Goal: Information Seeking & Learning: Learn about a topic

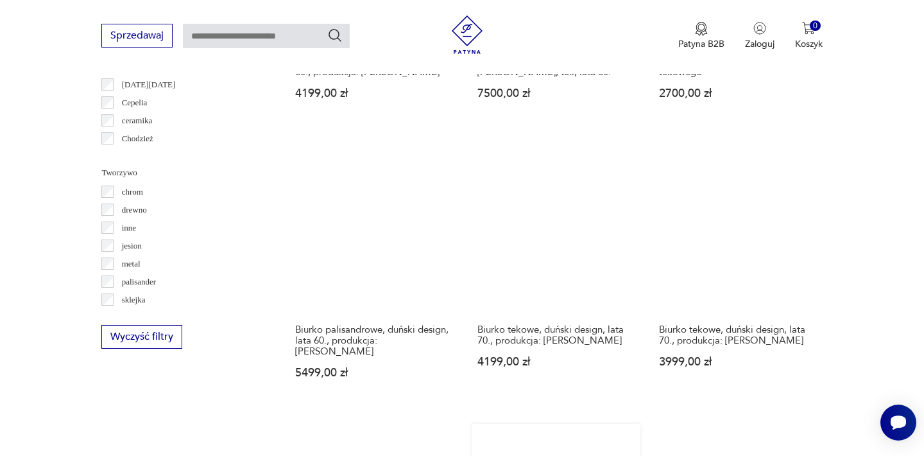
scroll to position [1305, 0]
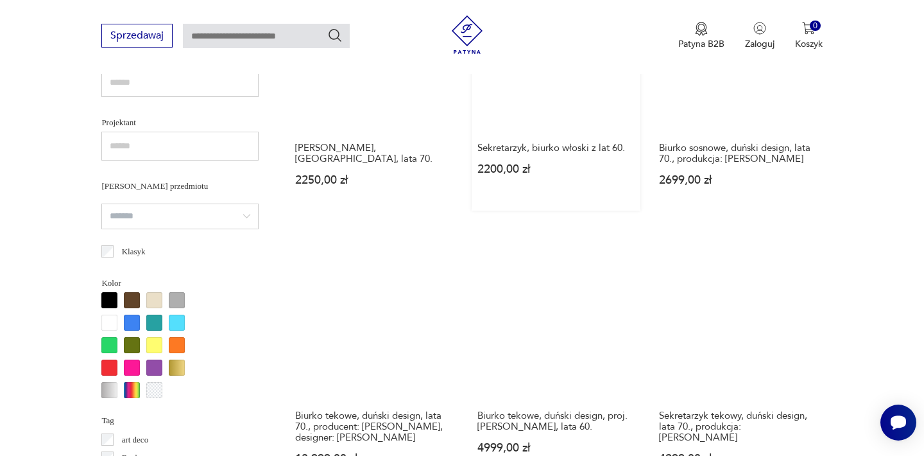
scroll to position [885, 0]
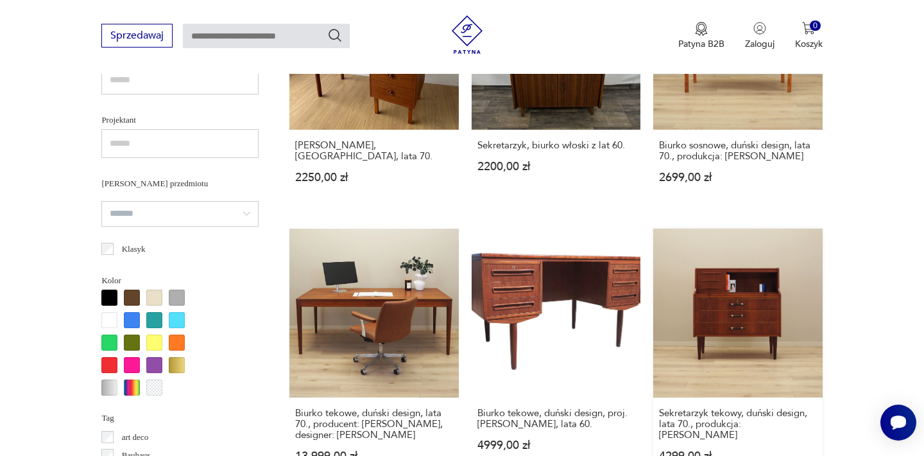
click at [653, 233] on link "Sekretarzyk tekowy, duński design, lata 70., produkcja: [PERSON_NAME] 4299,00 zł" at bounding box center [737, 357] width 169 height 258
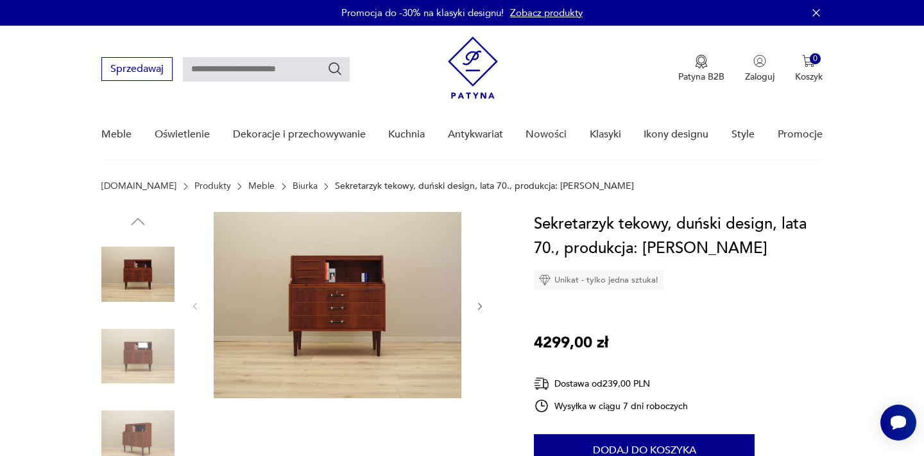
click at [338, 288] on img at bounding box center [338, 305] width 248 height 186
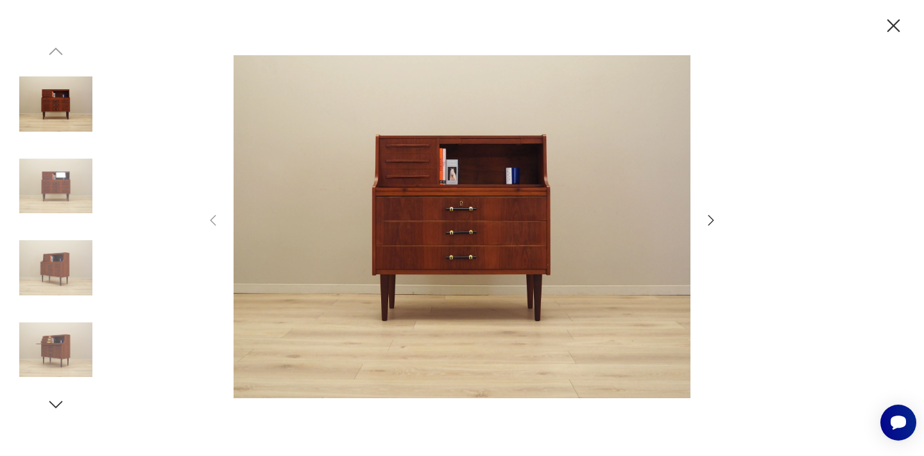
click at [72, 184] on img at bounding box center [55, 186] width 73 height 73
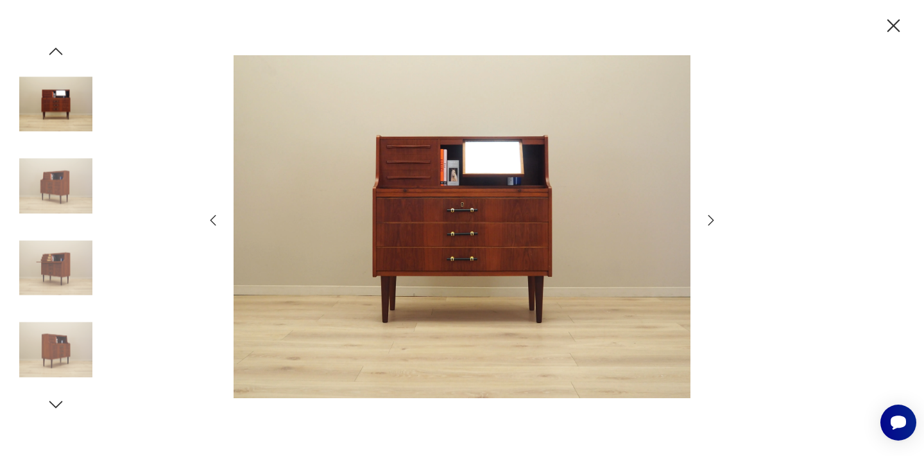
click at [64, 253] on img at bounding box center [55, 267] width 73 height 73
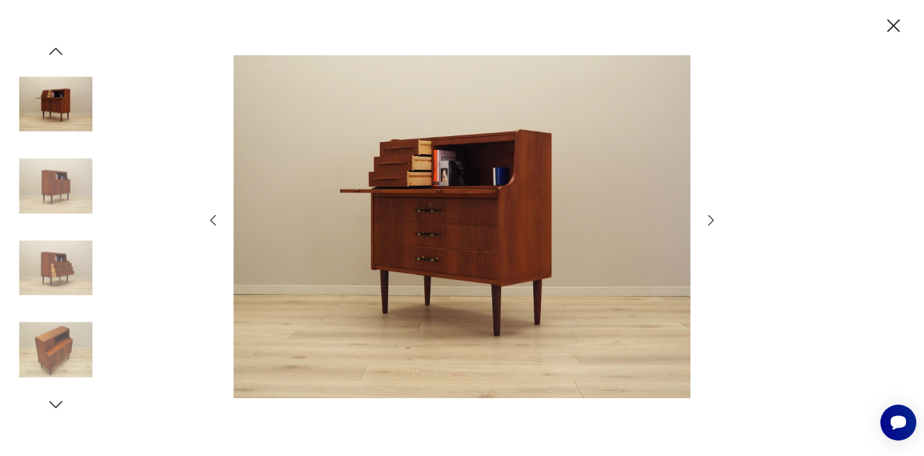
click at [56, 353] on img at bounding box center [55, 349] width 73 height 73
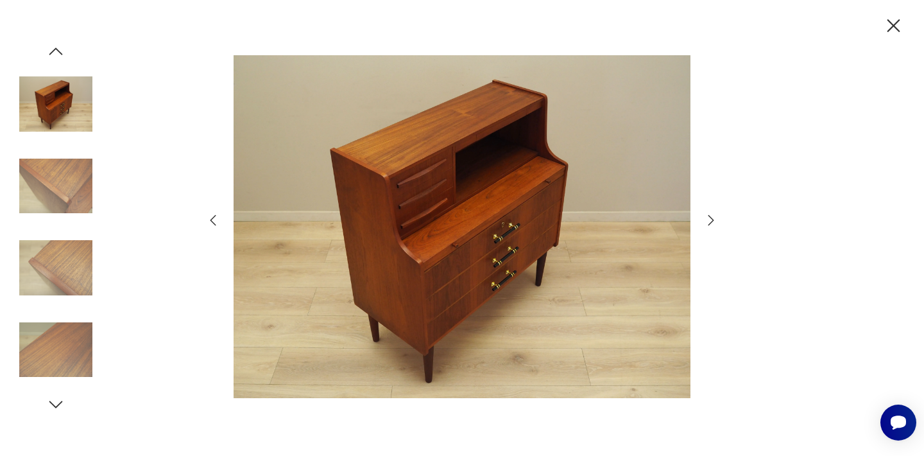
click at [67, 200] on img at bounding box center [55, 186] width 73 height 73
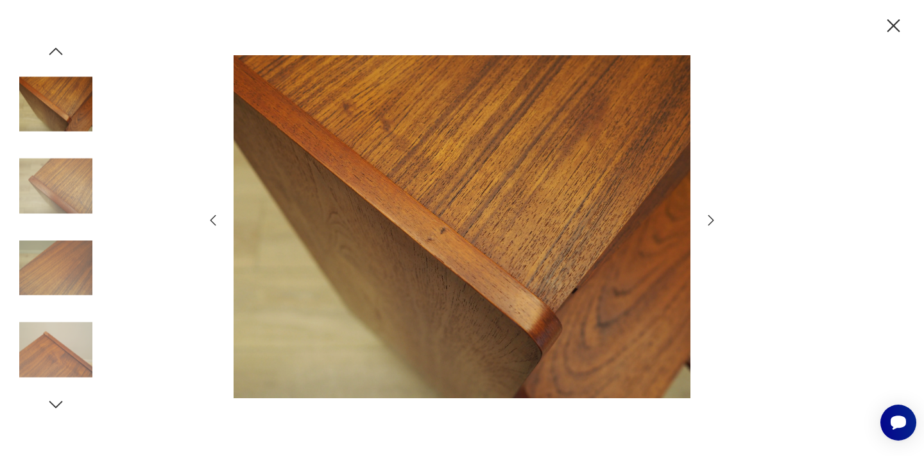
click at [67, 196] on img at bounding box center [55, 186] width 73 height 73
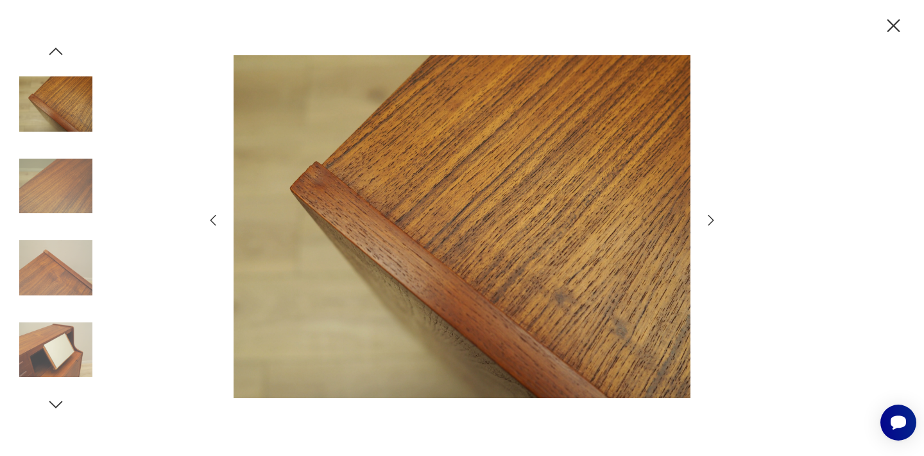
click at [67, 196] on img at bounding box center [55, 186] width 73 height 73
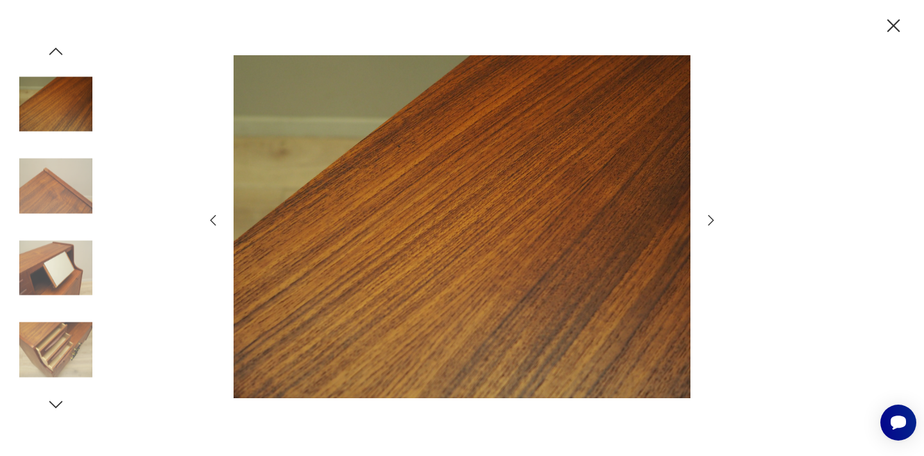
click at [67, 196] on img at bounding box center [55, 186] width 73 height 73
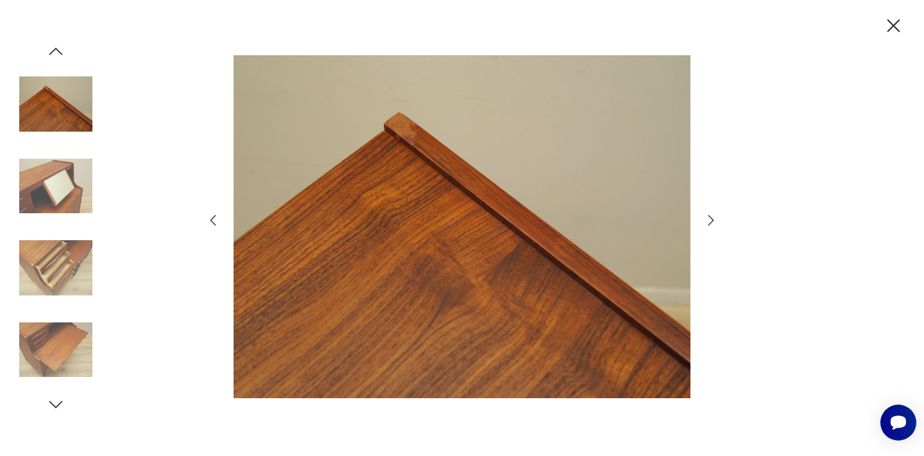
click at [67, 196] on img at bounding box center [55, 186] width 73 height 73
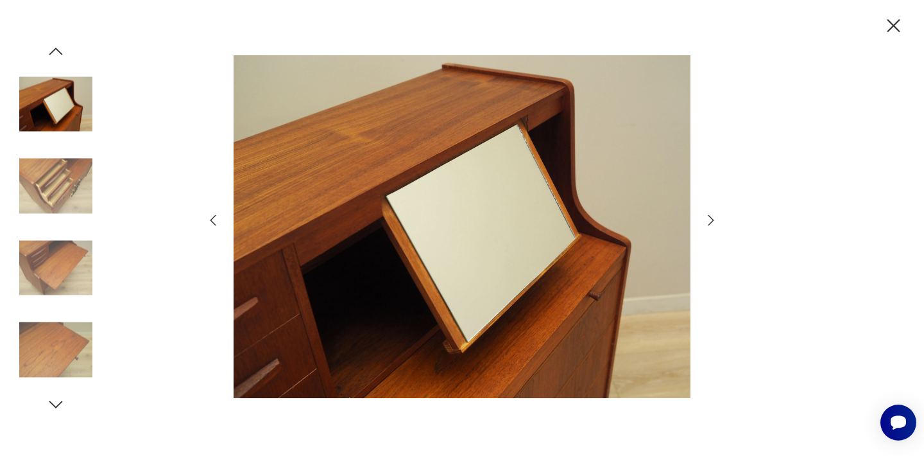
click at [55, 269] on img at bounding box center [55, 267] width 73 height 73
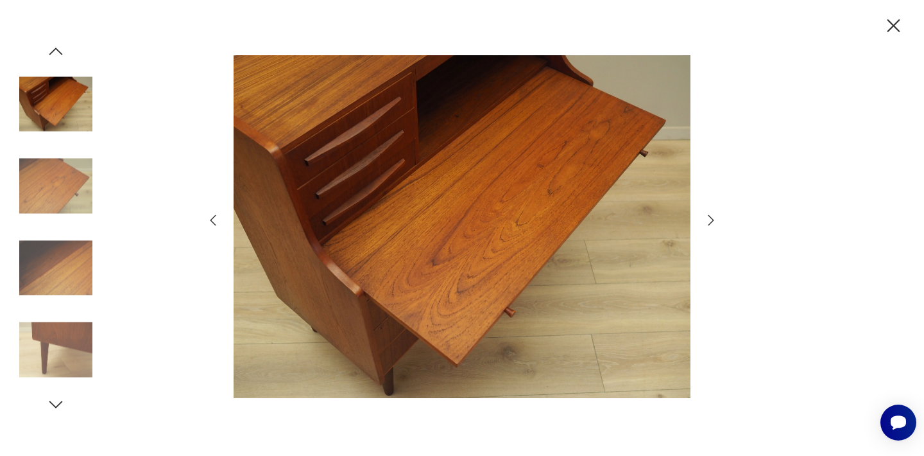
click at [38, 364] on img at bounding box center [55, 349] width 73 height 73
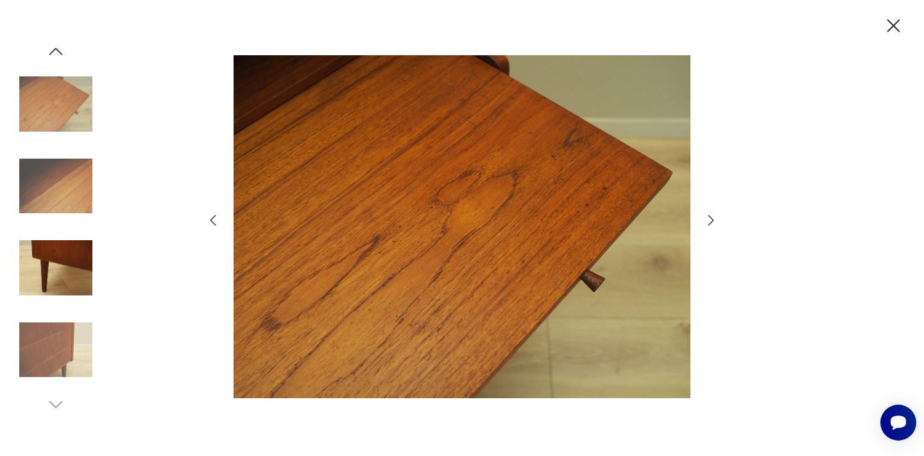
click at [38, 364] on img at bounding box center [55, 349] width 73 height 73
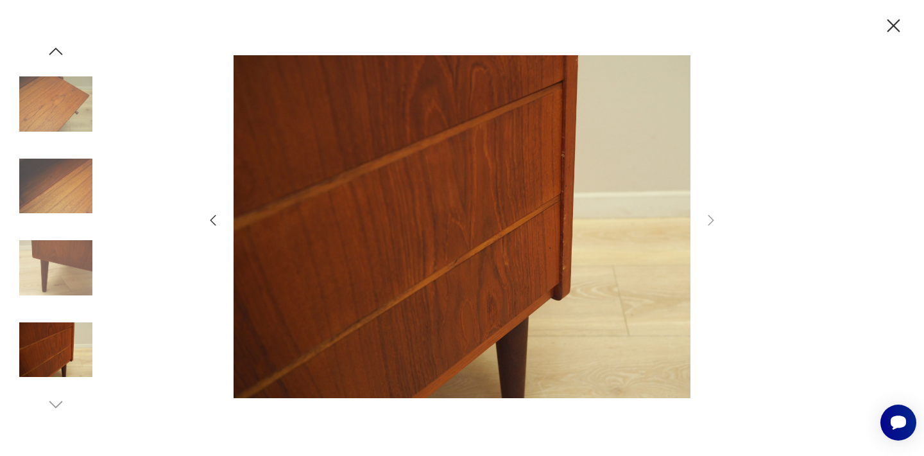
scroll to position [773, 0]
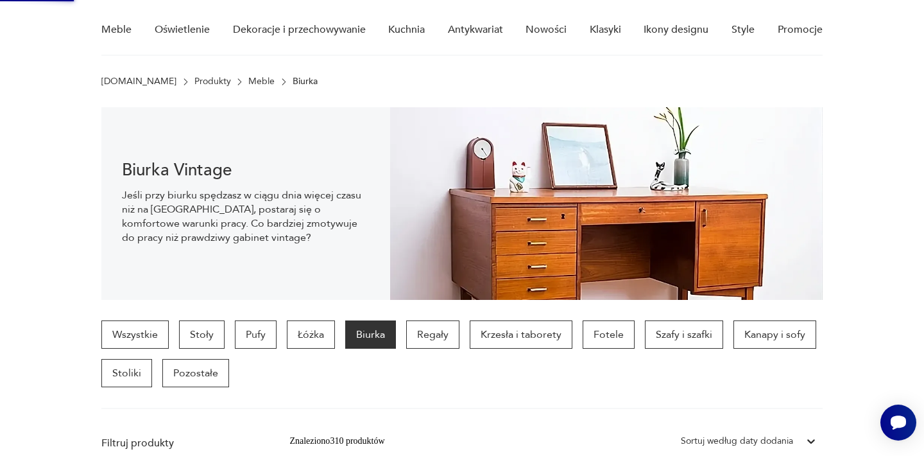
scroll to position [0, 0]
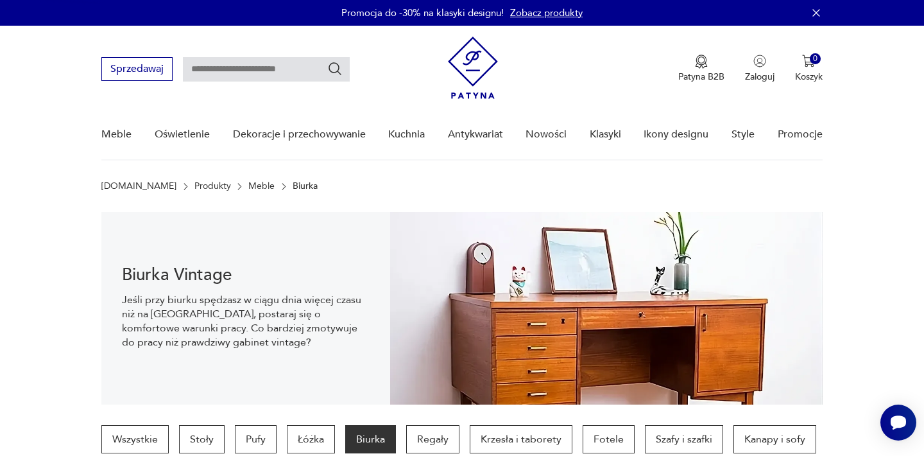
click at [463, 269] on img at bounding box center [606, 308] width 433 height 193
click at [560, 61] on div "Patyna B2B Zaloguj 0 Koszyk Twój koszyk ( 0 ) Brak produktów w koszyku IDŹ DO K…" at bounding box center [635, 69] width 375 height 65
click at [814, 19] on icon "button" at bounding box center [816, 12] width 13 height 13
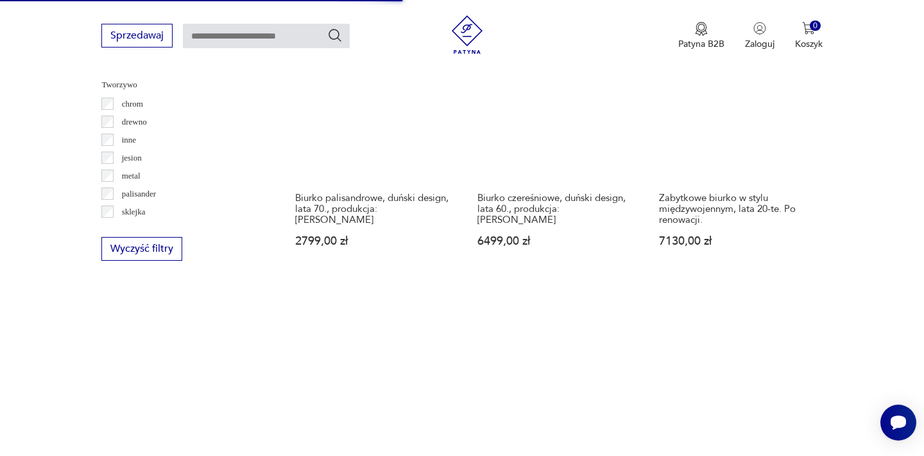
scroll to position [1378, 0]
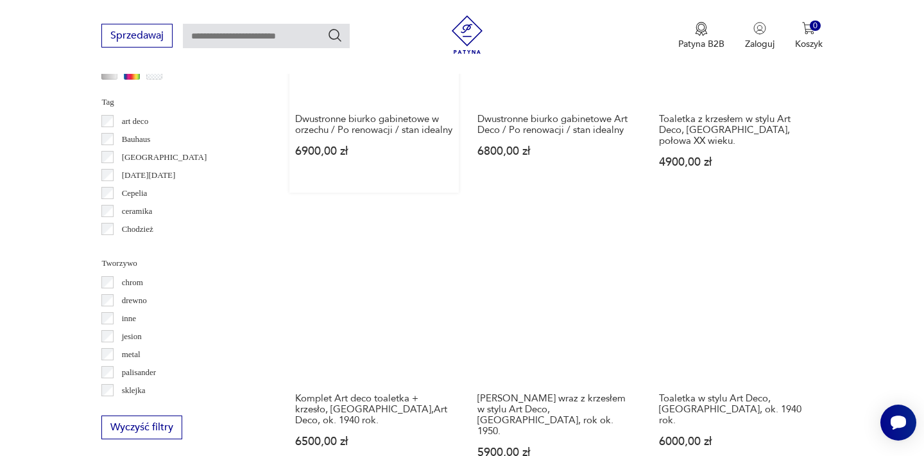
scroll to position [1214, 0]
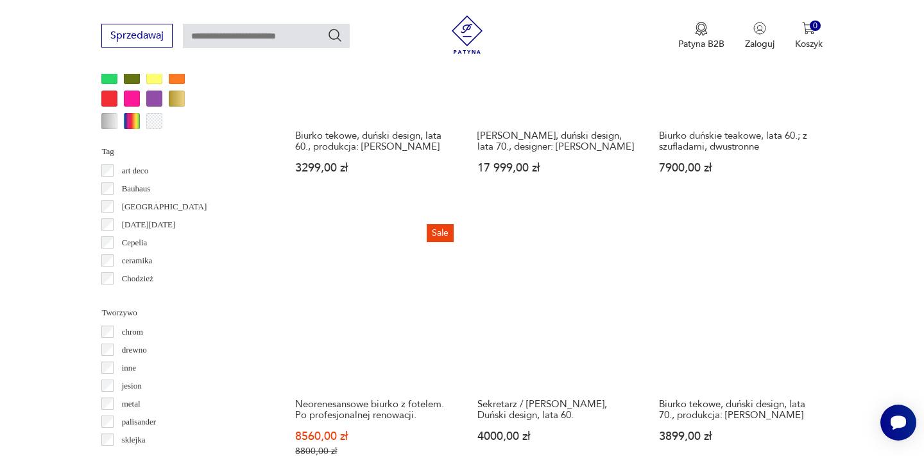
scroll to position [1153, 0]
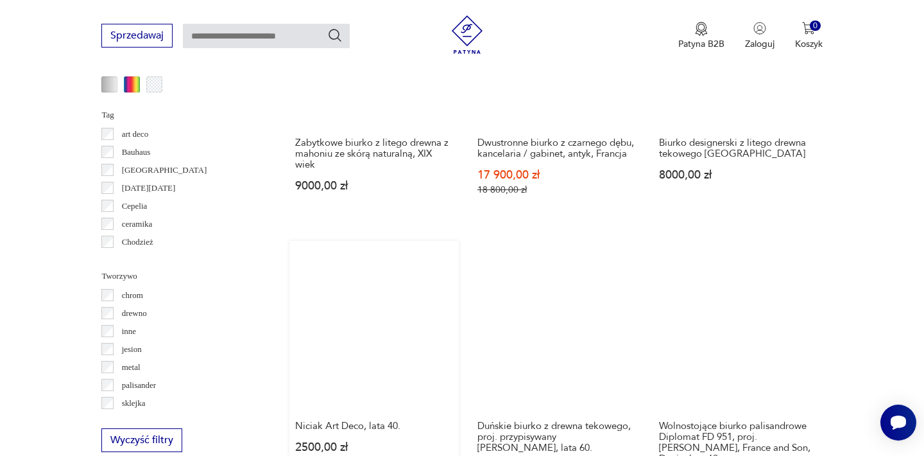
scroll to position [1178, 0]
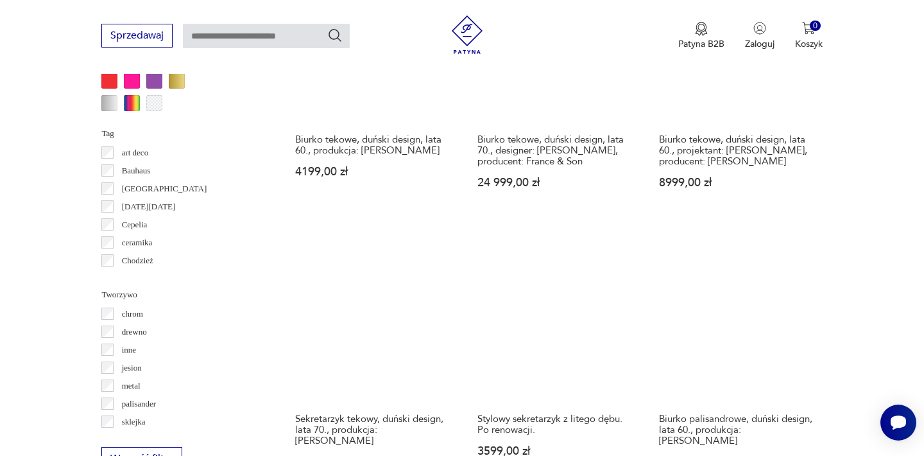
scroll to position [1170, 0]
